Goal: Use online tool/utility: Use online tool/utility

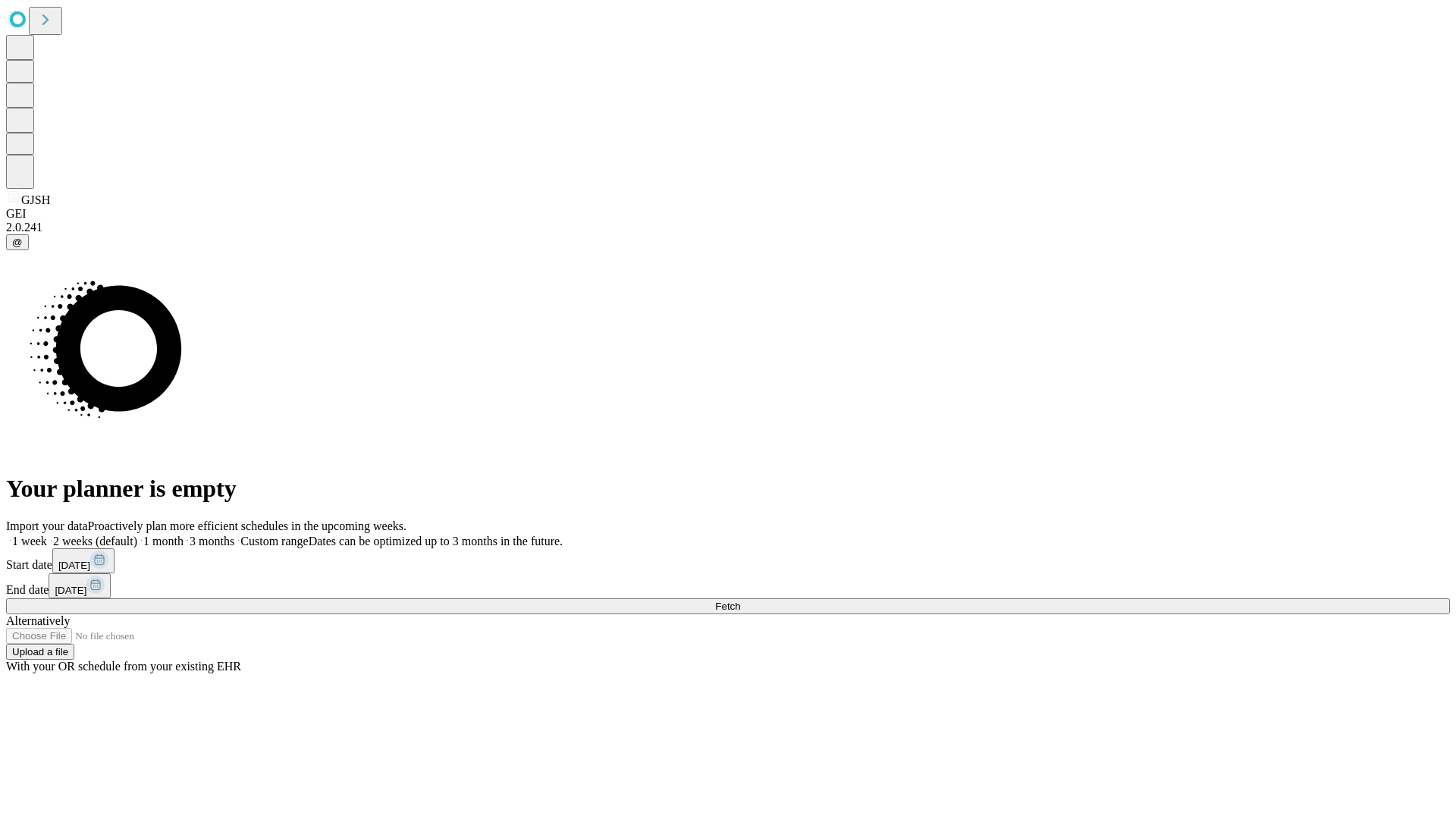
click at [740, 601] on span "Fetch" at bounding box center [728, 607] width 25 height 12
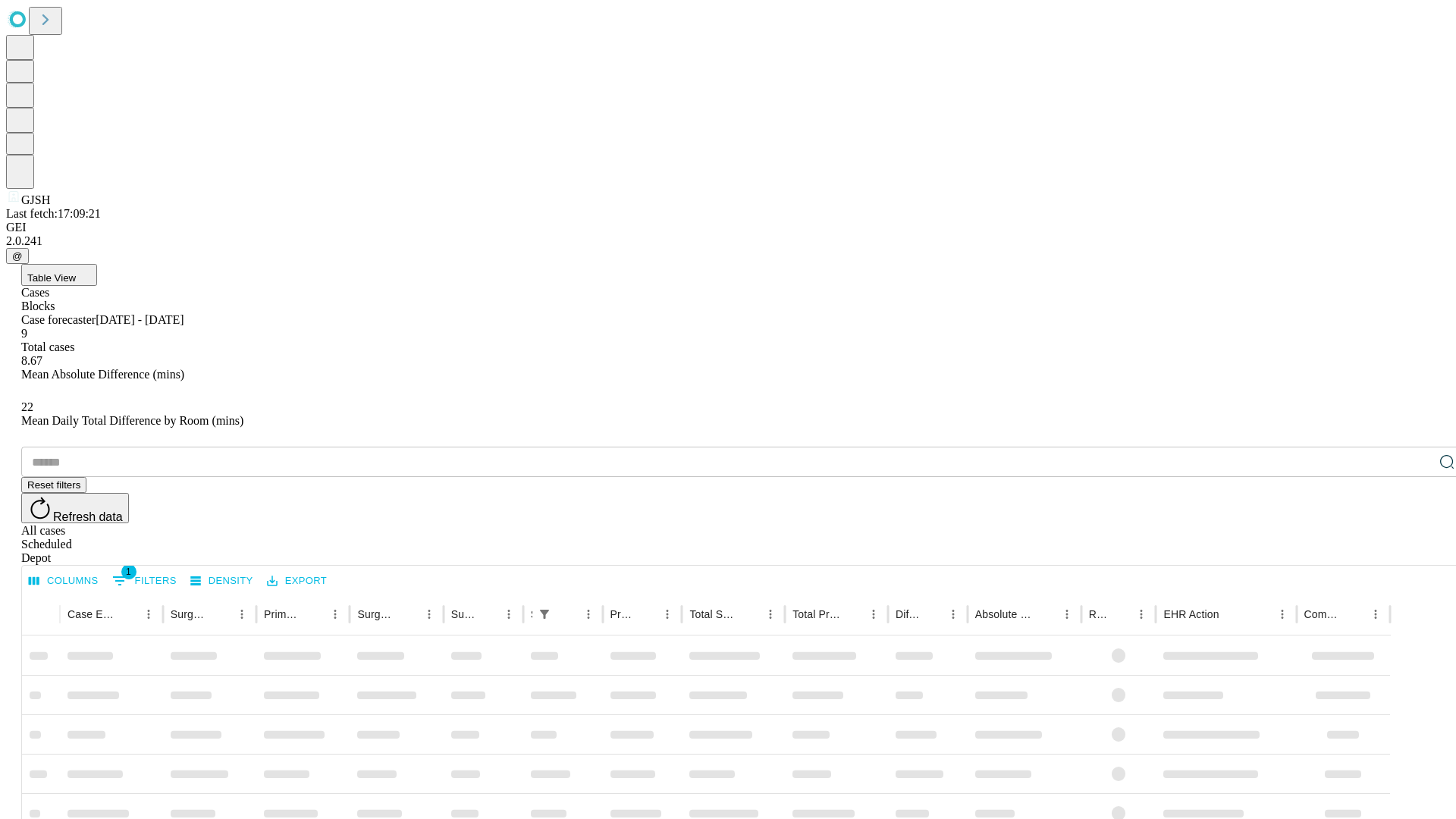
click at [1417, 551] on div "Depot" at bounding box center [742, 558] width 1443 height 13
